Goal: Task Accomplishment & Management: Use online tool/utility

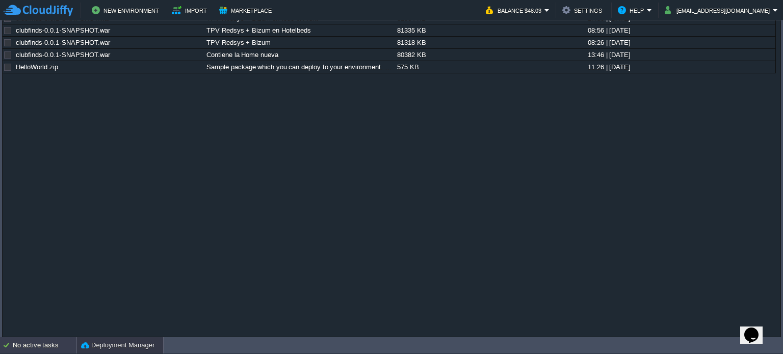
click at [48, 348] on div "No active tasks" at bounding box center [45, 345] width 64 height 16
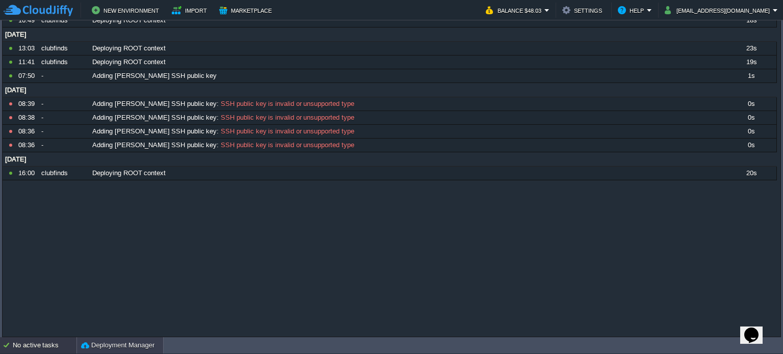
click at [135, 344] on button "Deployment Manager" at bounding box center [117, 345] width 73 height 10
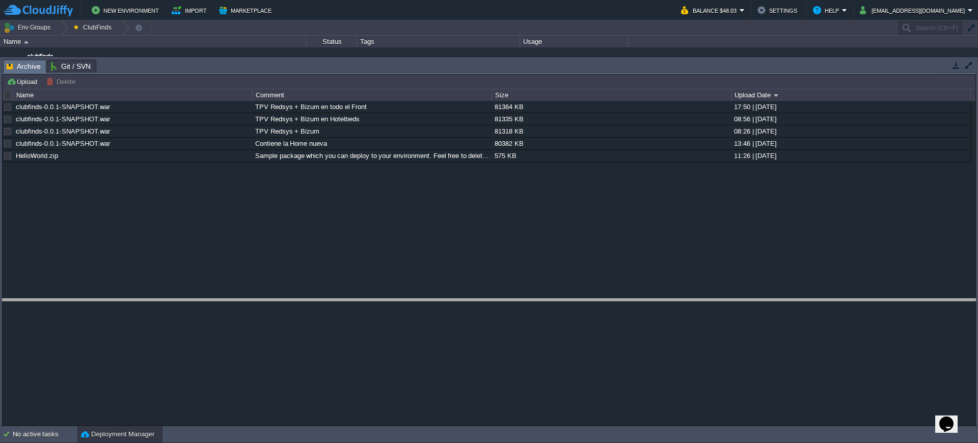
drag, startPoint x: 100, startPoint y: 67, endPoint x: 124, endPoint y: 307, distance: 241.2
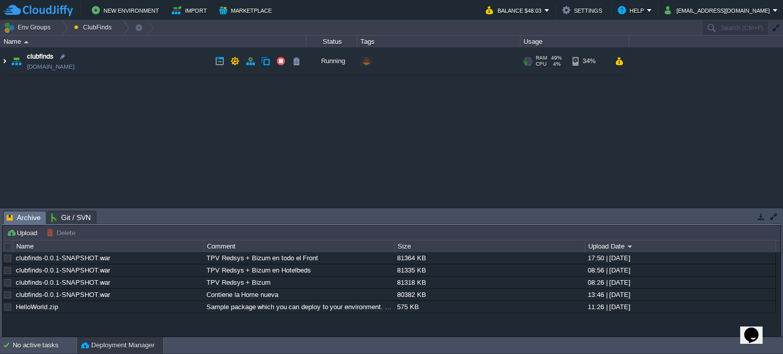
click at [6, 58] on img at bounding box center [5, 61] width 8 height 28
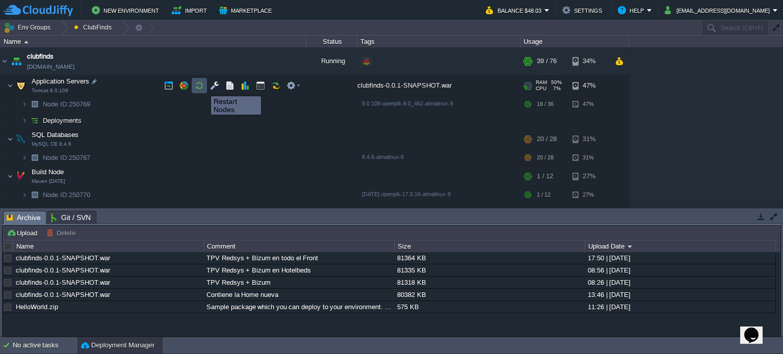
click at [199, 87] on button "button" at bounding box center [199, 85] width 9 height 9
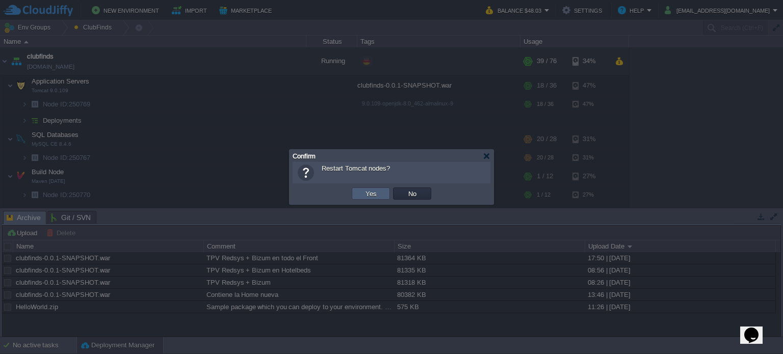
click at [372, 191] on button "Yes" at bounding box center [370, 193] width 17 height 9
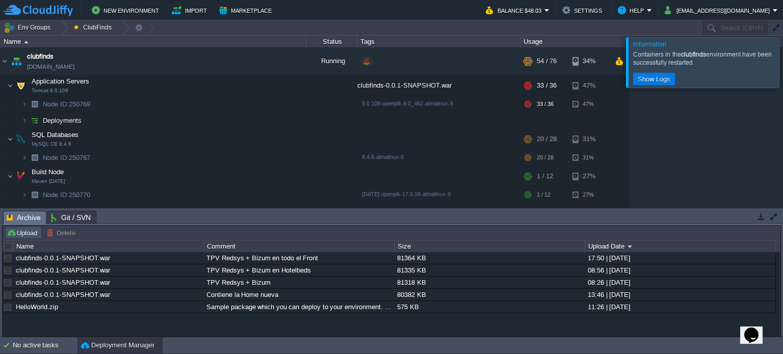
click at [26, 236] on button "Upload" at bounding box center [24, 232] width 34 height 9
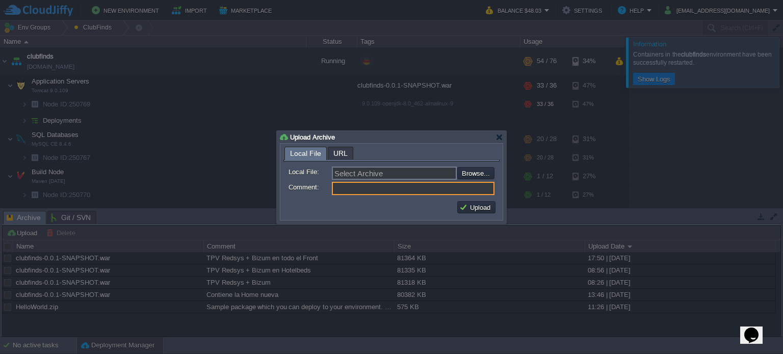
click at [402, 191] on input "Comment:" at bounding box center [413, 188] width 163 height 13
type input "Prueba Warning"
click at [470, 171] on input "file" at bounding box center [429, 173] width 129 height 12
type input "C:\fakepath\clubfinds-0.0.1-SNAPSHOT.war"
type input "clubfinds-0.0.1-SNAPSHOT.war"
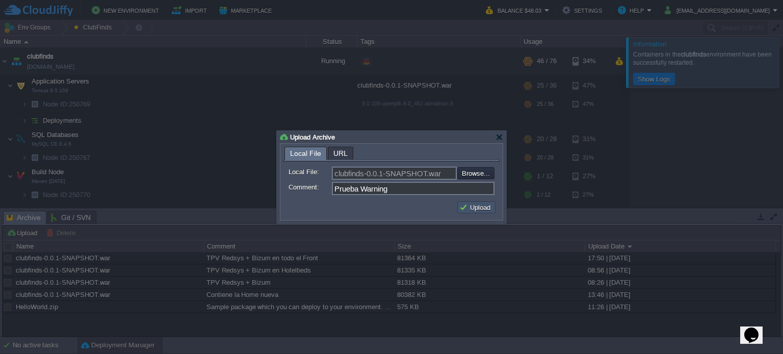
click at [472, 206] on button "Upload" at bounding box center [476, 207] width 34 height 9
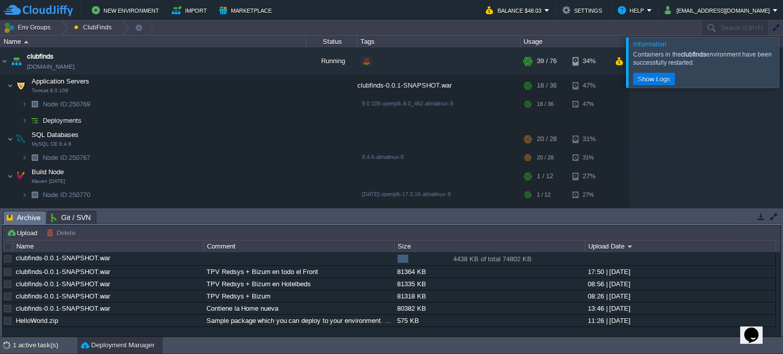
click at [782, 63] on div at bounding box center [795, 62] width 0 height 50
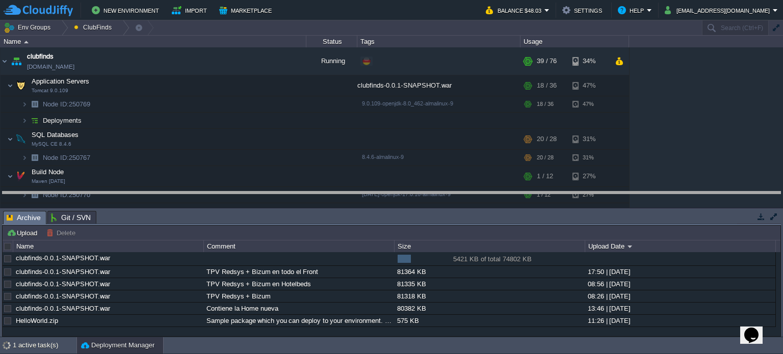
drag, startPoint x: 366, startPoint y: 225, endPoint x: 367, endPoint y: 205, distance: 19.4
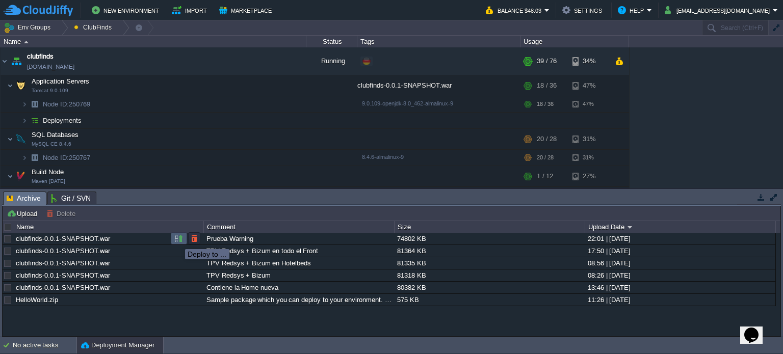
click at [177, 240] on button "button" at bounding box center [178, 238] width 9 height 9
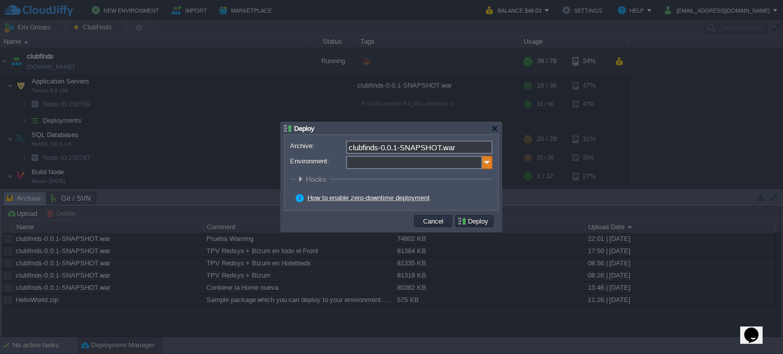
click at [488, 166] on img at bounding box center [487, 162] width 10 height 13
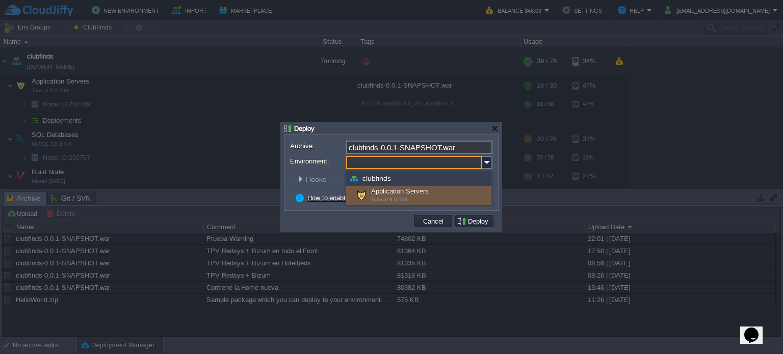
click at [422, 193] on div "Application Servers Tomcat 9.0.109" at bounding box center [418, 195] width 145 height 19
type input "Application Servers (clubfinds)"
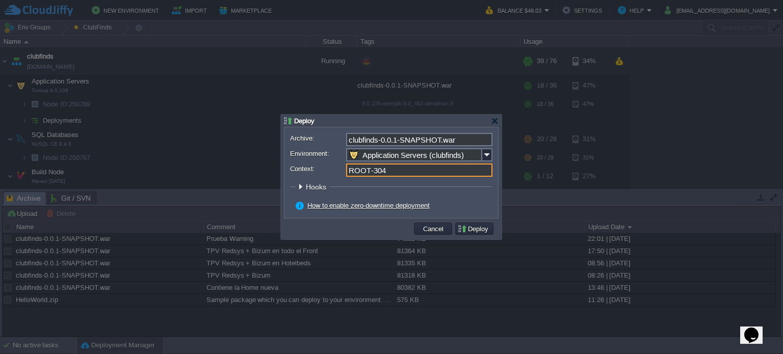
click at [409, 169] on input "ROOT-304" at bounding box center [419, 170] width 146 height 13
type input "ROOT"
click at [475, 227] on button "Deploy" at bounding box center [474, 228] width 34 height 9
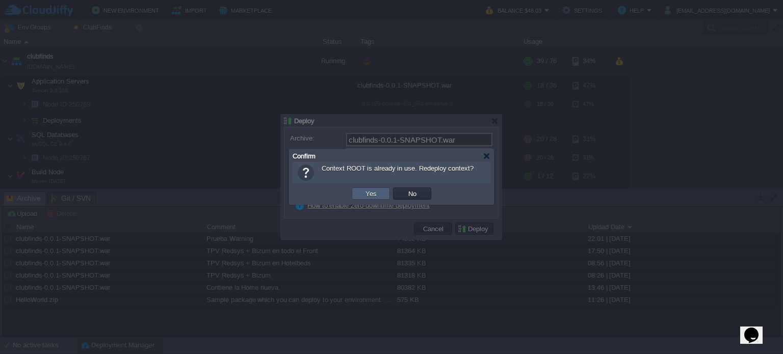
click at [370, 193] on button "Yes" at bounding box center [370, 193] width 17 height 9
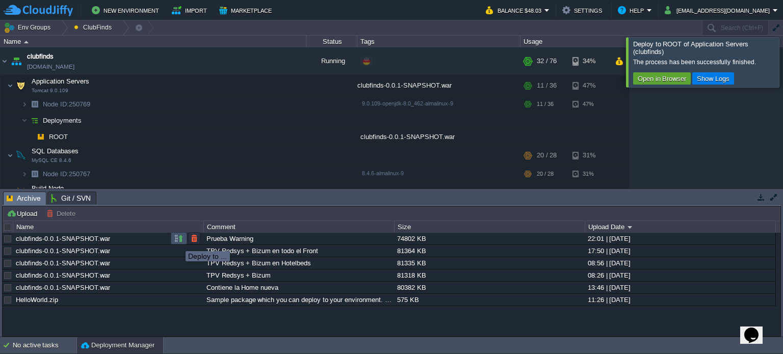
click at [177, 242] on button "button" at bounding box center [178, 238] width 9 height 9
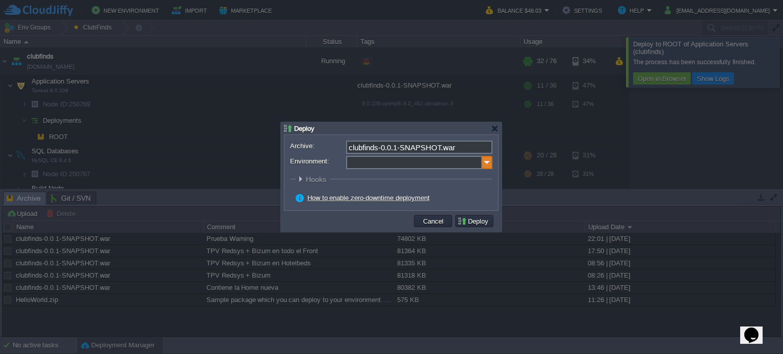
click at [489, 165] on img at bounding box center [487, 162] width 10 height 13
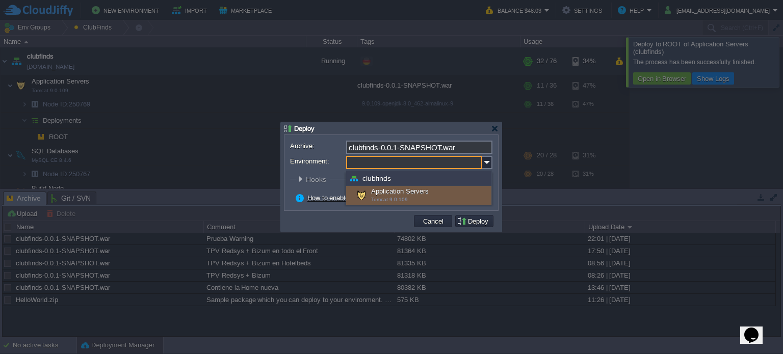
click at [416, 199] on div "Application Servers Tomcat 9.0.109" at bounding box center [418, 195] width 145 height 19
type input "Application Servers (clubfinds)"
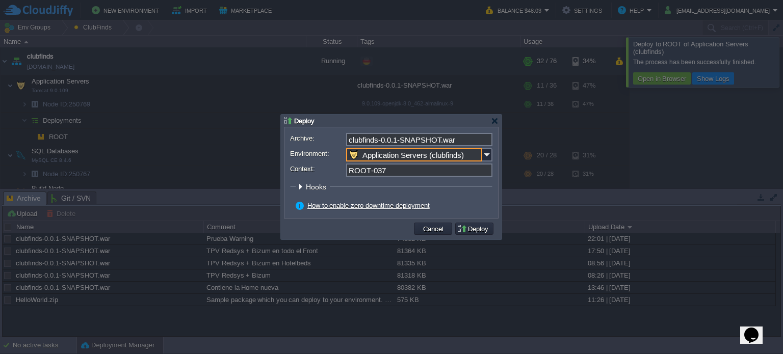
click at [428, 162] on form "Archive: clubfinds-0.0.1-SNAPSHOT.war Environment: Application Servers (clubfin…" at bounding box center [391, 172] width 202 height 79
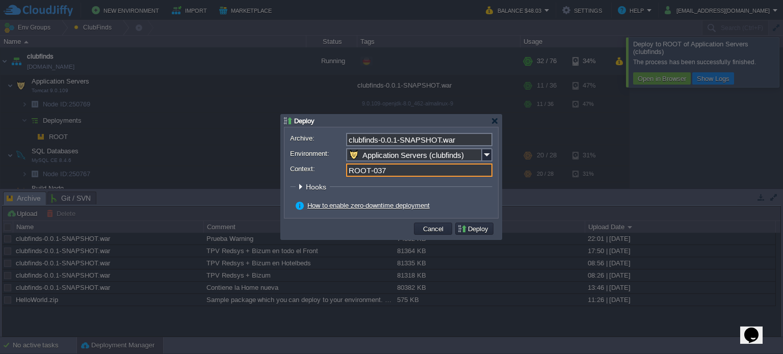
click at [411, 173] on input "ROOT-037" at bounding box center [419, 170] width 146 height 13
type input "ROOT"
click at [479, 232] on button "Deploy" at bounding box center [474, 228] width 34 height 9
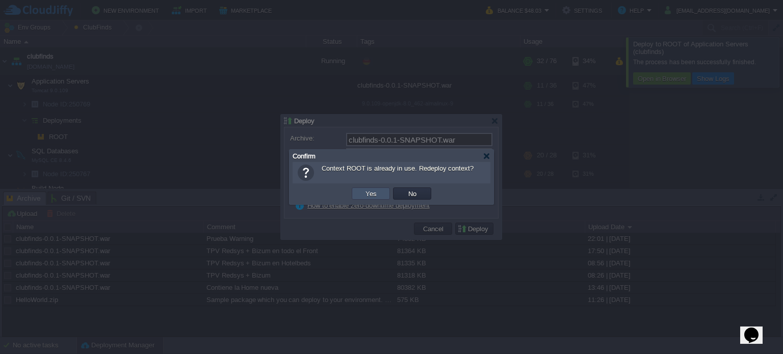
click at [371, 194] on button "Yes" at bounding box center [370, 193] width 17 height 9
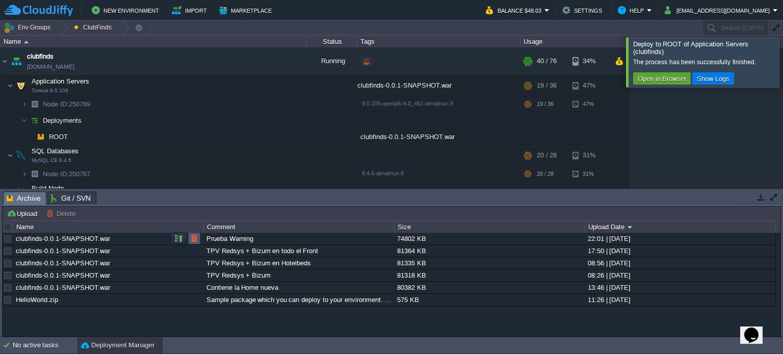
click at [196, 240] on button "button" at bounding box center [194, 238] width 9 height 9
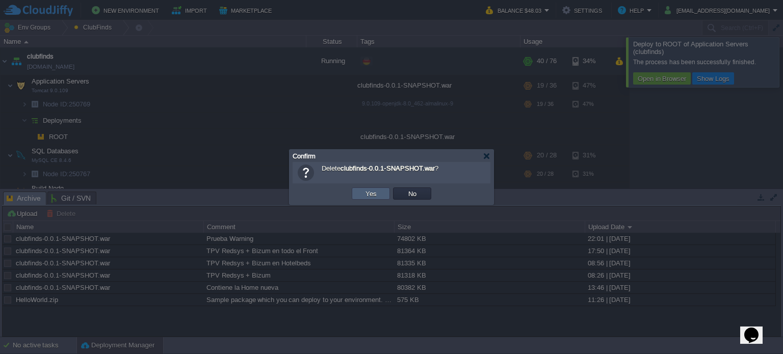
click at [367, 196] on button "Yes" at bounding box center [370, 193] width 17 height 9
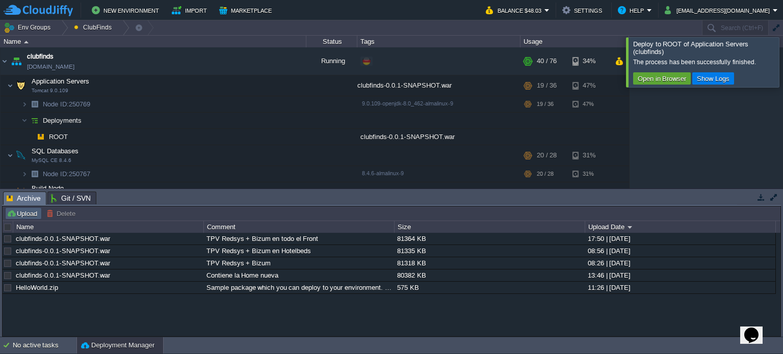
click at [15, 216] on button "Upload" at bounding box center [24, 213] width 34 height 9
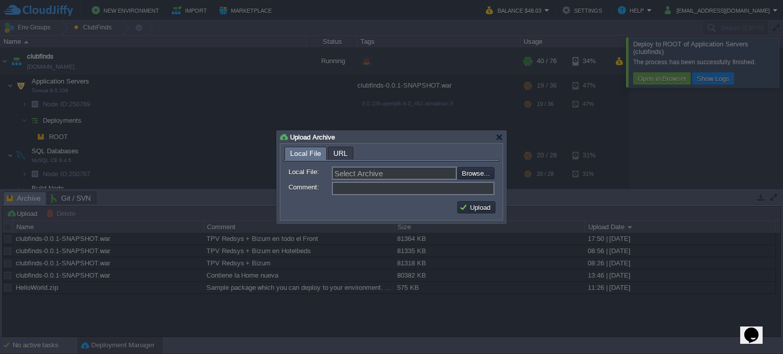
click at [347, 190] on input "Comment:" at bounding box center [413, 188] width 163 height 13
type input "Prueba Warning"
click at [472, 172] on input "file" at bounding box center [429, 173] width 129 height 12
type input "C:\fakepath\clubfinds-0.0.1-SNAPSHOT.war"
type input "clubfinds-0.0.1-SNAPSHOT.war"
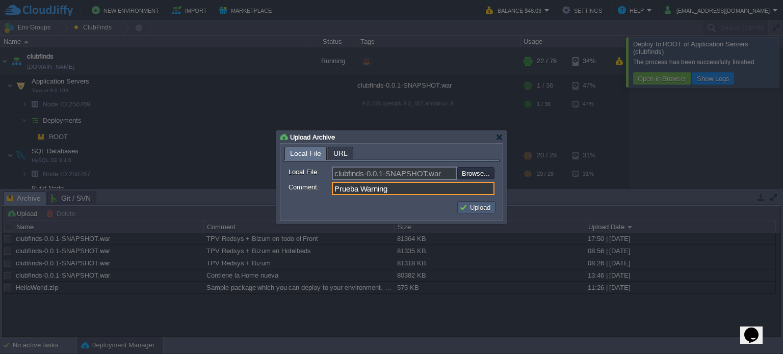
click at [467, 208] on button "Upload" at bounding box center [476, 207] width 34 height 9
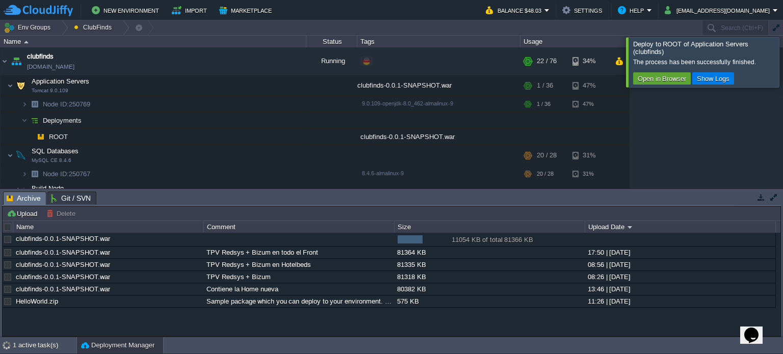
click at [782, 63] on div at bounding box center [795, 61] width 0 height 49
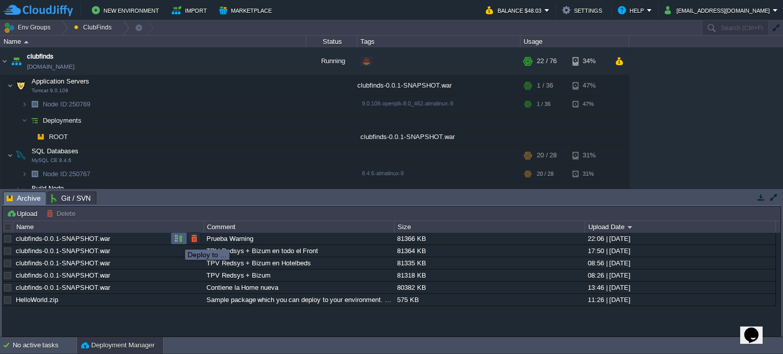
click at [177, 241] on button "button" at bounding box center [178, 238] width 9 height 9
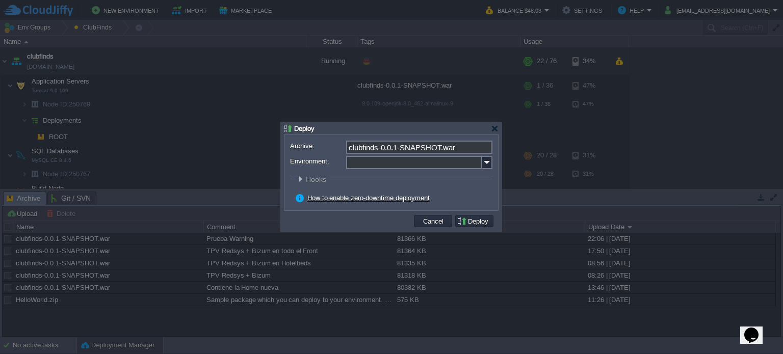
click at [388, 163] on input "Environment:" at bounding box center [414, 162] width 136 height 13
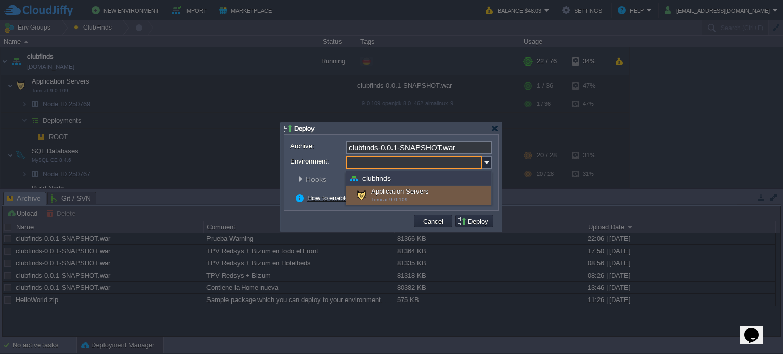
click at [413, 193] on div "Application Servers Tomcat 9.0.109" at bounding box center [418, 195] width 145 height 19
type input "Application Servers (clubfinds)"
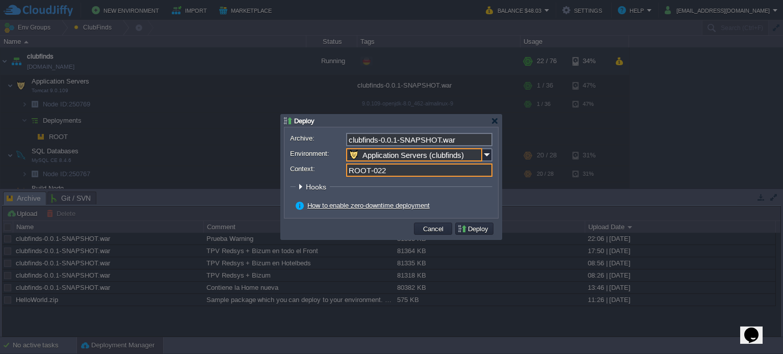
click at [395, 169] on input "ROOT-022" at bounding box center [419, 170] width 146 height 13
type input "ROOT"
click at [475, 230] on button "Deploy" at bounding box center [474, 228] width 34 height 9
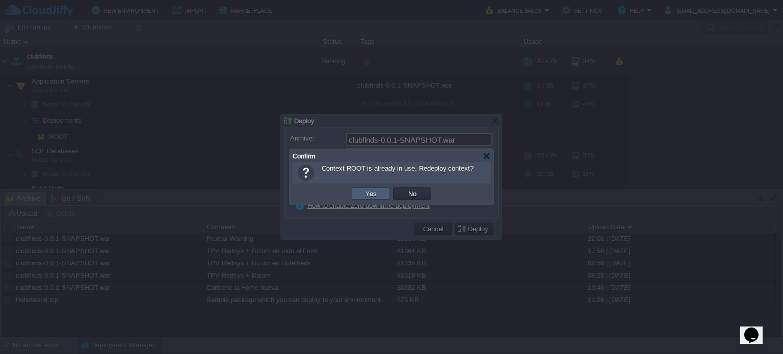
click at [379, 199] on td "Yes" at bounding box center [371, 194] width 38 height 12
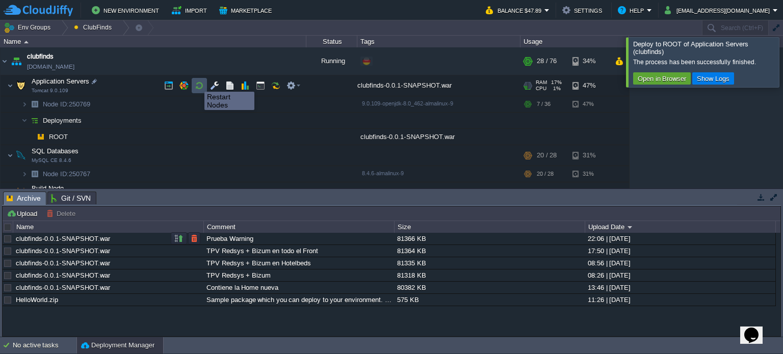
click at [197, 83] on button "button" at bounding box center [199, 85] width 9 height 9
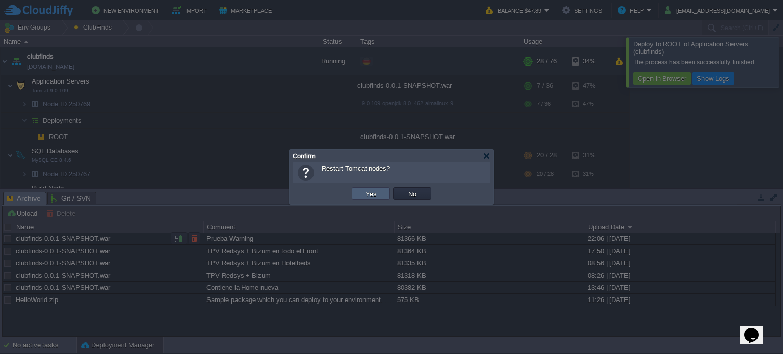
click at [367, 195] on button "Yes" at bounding box center [370, 193] width 17 height 9
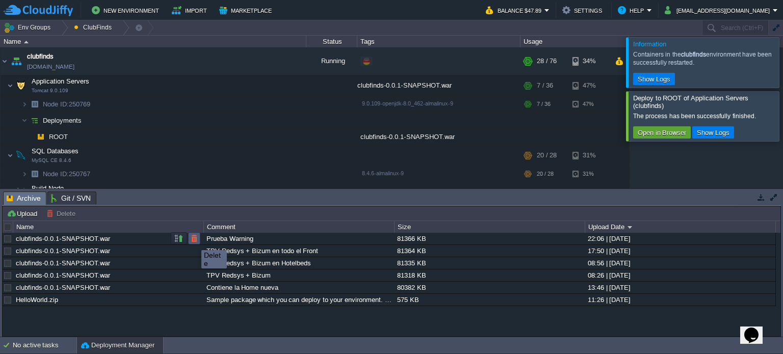
click at [194, 240] on button "button" at bounding box center [194, 238] width 9 height 9
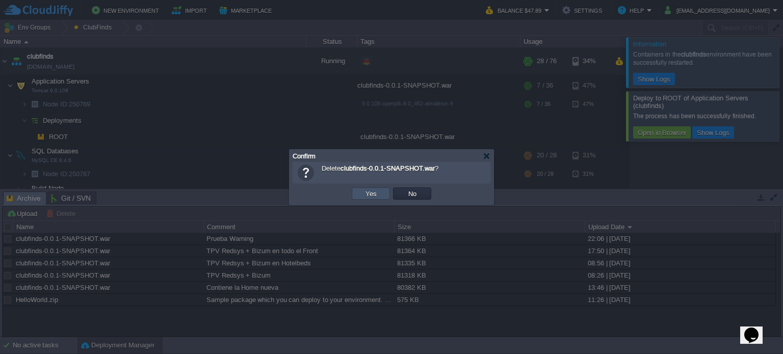
click at [372, 195] on button "Yes" at bounding box center [370, 193] width 17 height 9
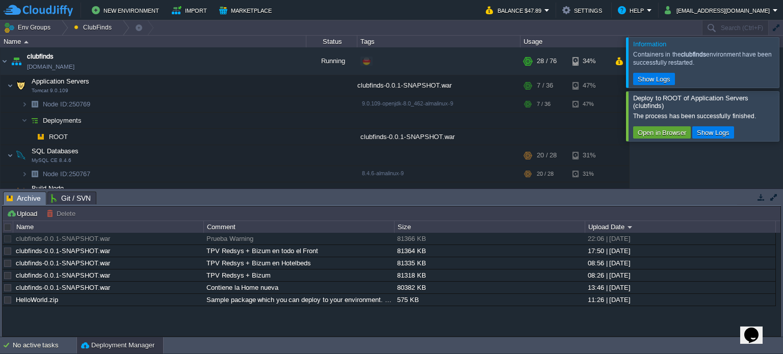
drag, startPoint x: 769, startPoint y: 118, endPoint x: 767, endPoint y: 108, distance: 10.3
click at [782, 118] on div at bounding box center [795, 115] width 0 height 49
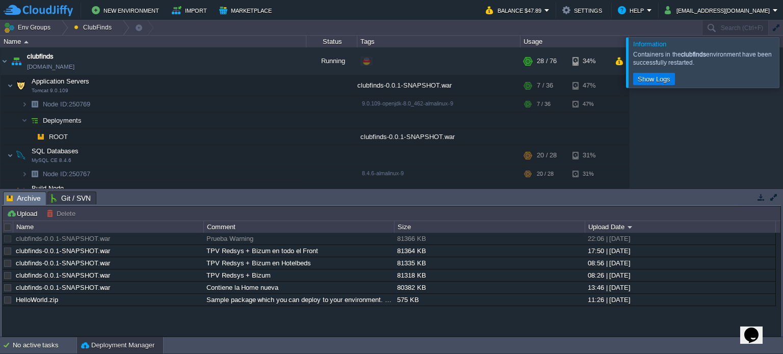
click at [782, 60] on div at bounding box center [795, 62] width 0 height 50
